Goal: Transaction & Acquisition: Obtain resource

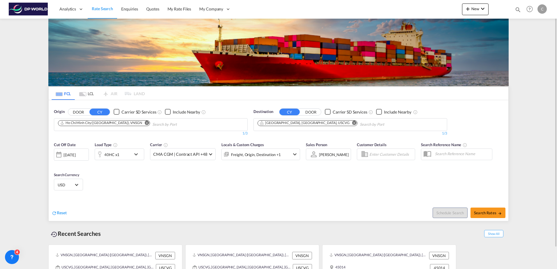
click at [145, 124] on md-icon "Remove" at bounding box center [147, 123] width 4 height 4
click at [352, 123] on md-icon "Remove" at bounding box center [354, 123] width 4 height 4
click at [315, 110] on button "DOOR" at bounding box center [311, 112] width 20 height 7
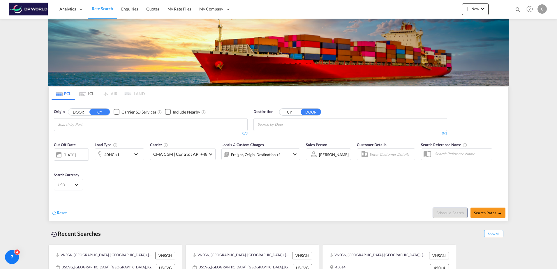
click at [103, 126] on body "Analytics Dashboard Rate Search Enquiries Quotes My Rate Files My Company" at bounding box center [278, 134] width 557 height 269
type input "[GEOGRAPHIC_DATA]"
click at [100, 134] on div "Shanghai [GEOGRAPHIC_DATA] CNSHA" at bounding box center [103, 137] width 111 height 17
click at [284, 124] on body "Analytics Dashboard Rate Search Enquiries Quotes My Rate Files My Company" at bounding box center [278, 134] width 557 height 269
click at [280, 124] on input "greenbay" at bounding box center [285, 124] width 55 height 9
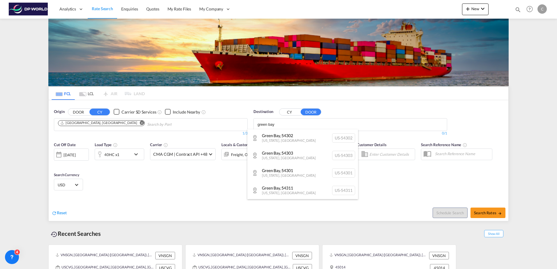
type input "green bay"
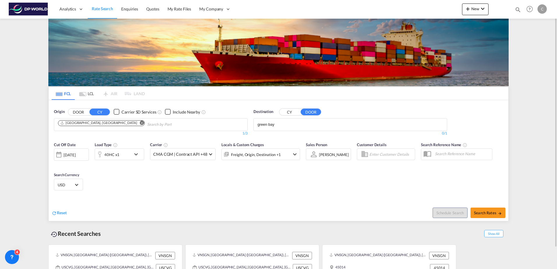
click at [302, 125] on body "Analytics Dashboard Rate Search Enquiries Quotes My Rate Files My Company" at bounding box center [278, 134] width 557 height 269
click at [302, 125] on input "green bay" at bounding box center [285, 124] width 55 height 9
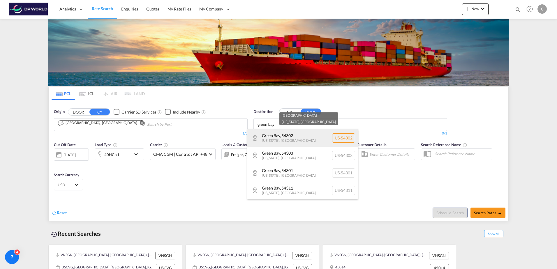
click at [303, 136] on div "[GEOGRAPHIC_DATA][US_STATE] [GEOGRAPHIC_DATA]-54302" at bounding box center [303, 137] width 111 height 17
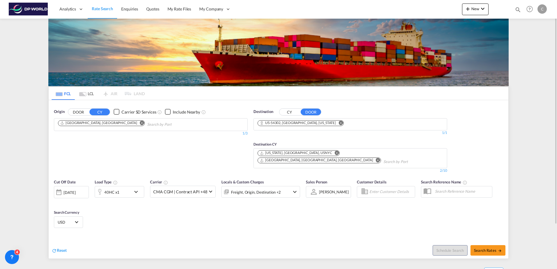
click at [384, 159] on md-autocomplete-wrap "Chips container. Use arrow keys to select chips." at bounding box center [411, 161] width 55 height 9
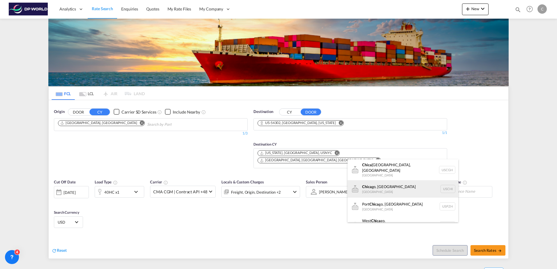
type input "chica"
click at [391, 182] on div "Chica go, IL United States USCHI" at bounding box center [403, 188] width 111 height 17
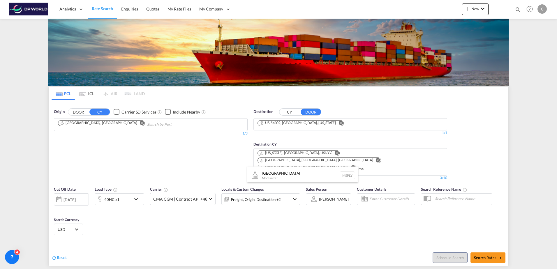
type input "m"
type input "usmes"
click at [301, 178] on div "[GEOGRAPHIC_DATA], [GEOGRAPHIC_DATA] [GEOGRAPHIC_DATA] USMES" at bounding box center [303, 177] width 111 height 21
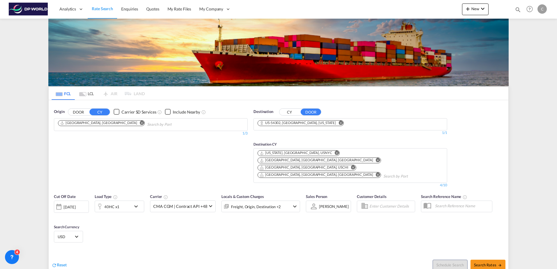
click at [76, 205] on div "[DATE]" at bounding box center [70, 207] width 12 height 5
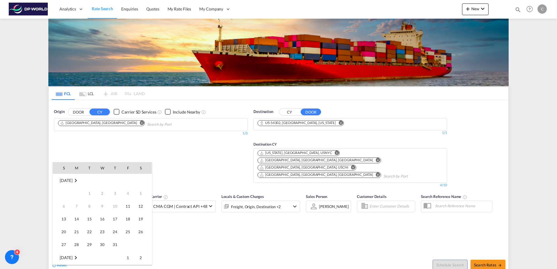
scroll to position [232, 0]
drag, startPoint x: 78, startPoint y: 192, endPoint x: 75, endPoint y: 206, distance: 13.9
click at [74, 206] on span "13" at bounding box center [77, 206] width 12 height 12
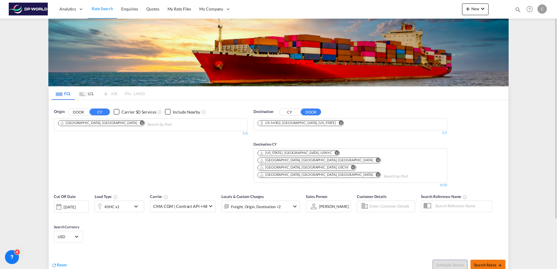
click at [490, 260] on button "Search Rates" at bounding box center [488, 265] width 35 height 10
type input "CNSHA to 54302 / [DATE]"
